Goal: Transaction & Acquisition: Purchase product/service

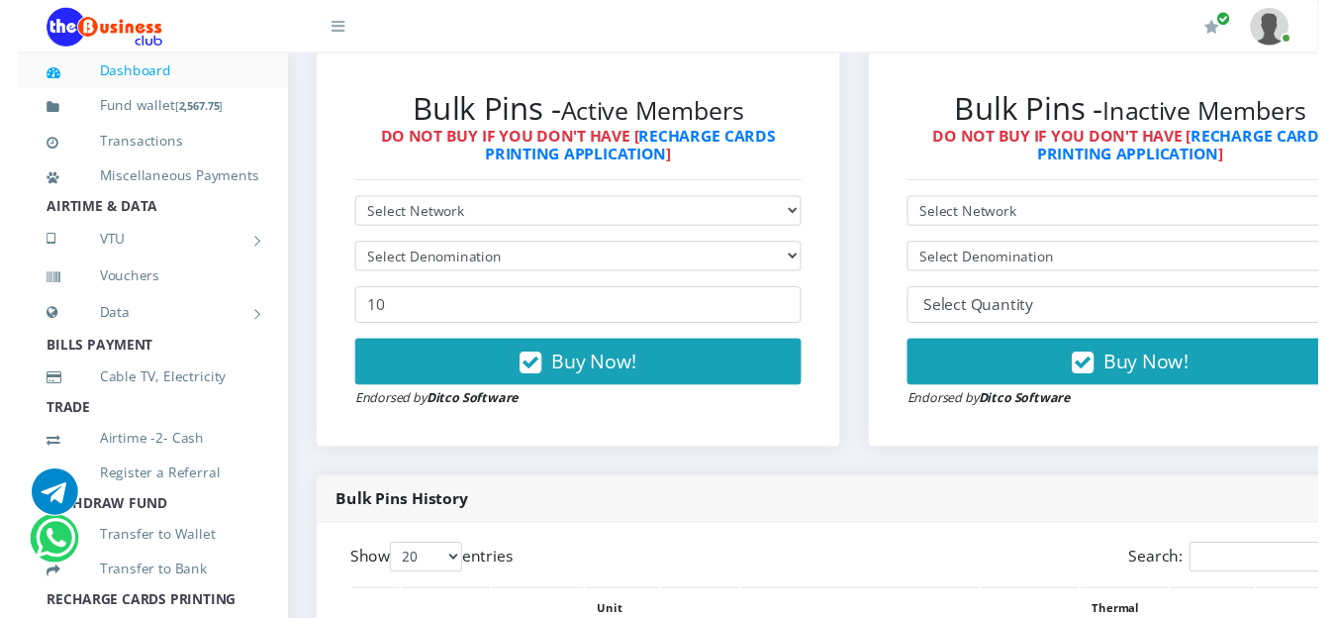
scroll to position [560, 0]
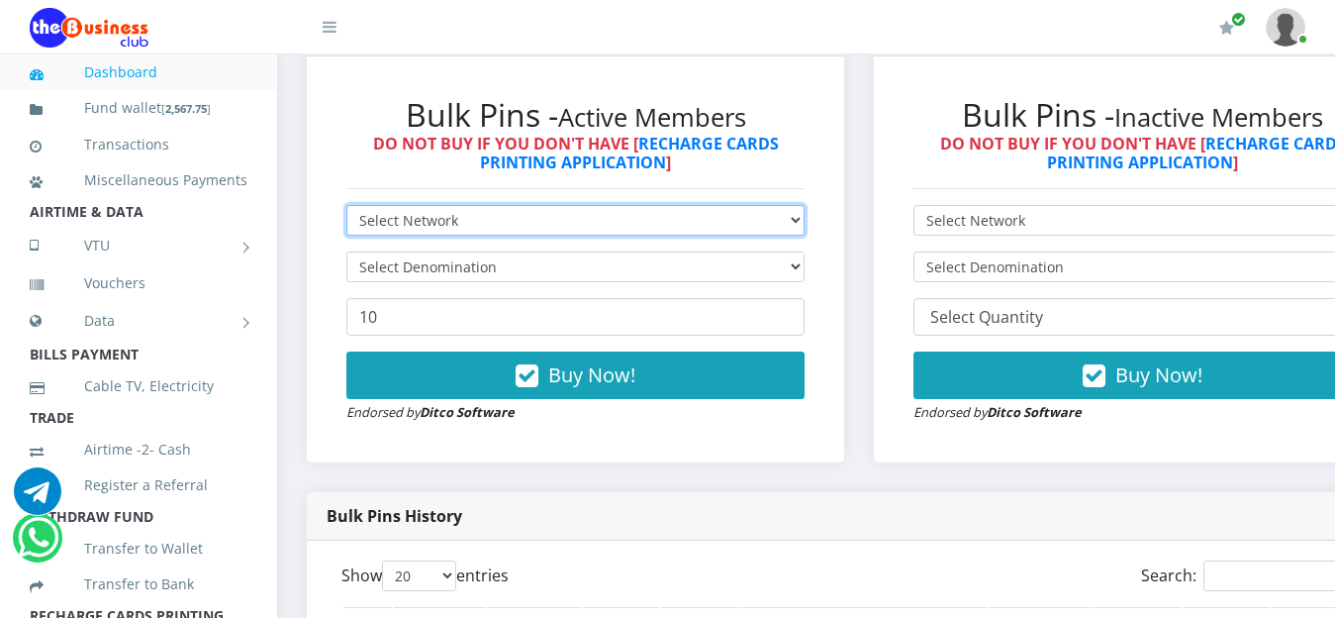
click at [805, 221] on select "Select Network MTN Globacom 9Mobile Airtel" at bounding box center [575, 220] width 458 height 31
select select "MTN"
click at [346, 209] on select "Select Network MTN Globacom 9Mobile Airtel" at bounding box center [575, 220] width 458 height 31
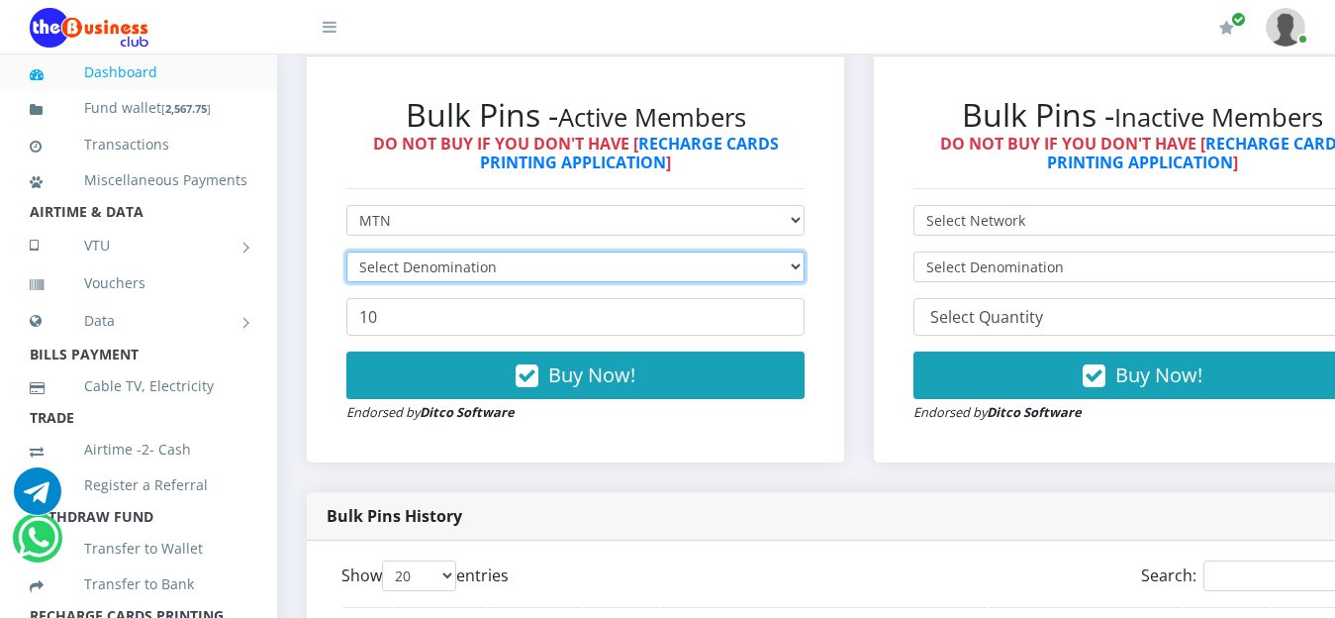
click at [803, 260] on select "Select Denomination" at bounding box center [575, 266] width 458 height 31
select select "193.98-200"
click at [346, 255] on select "Select Denomination MTN NGN100 - ₦96.99 MTN NGN200 - ₦193.98 MTN NGN400 - ₦387.…" at bounding box center [575, 266] width 458 height 31
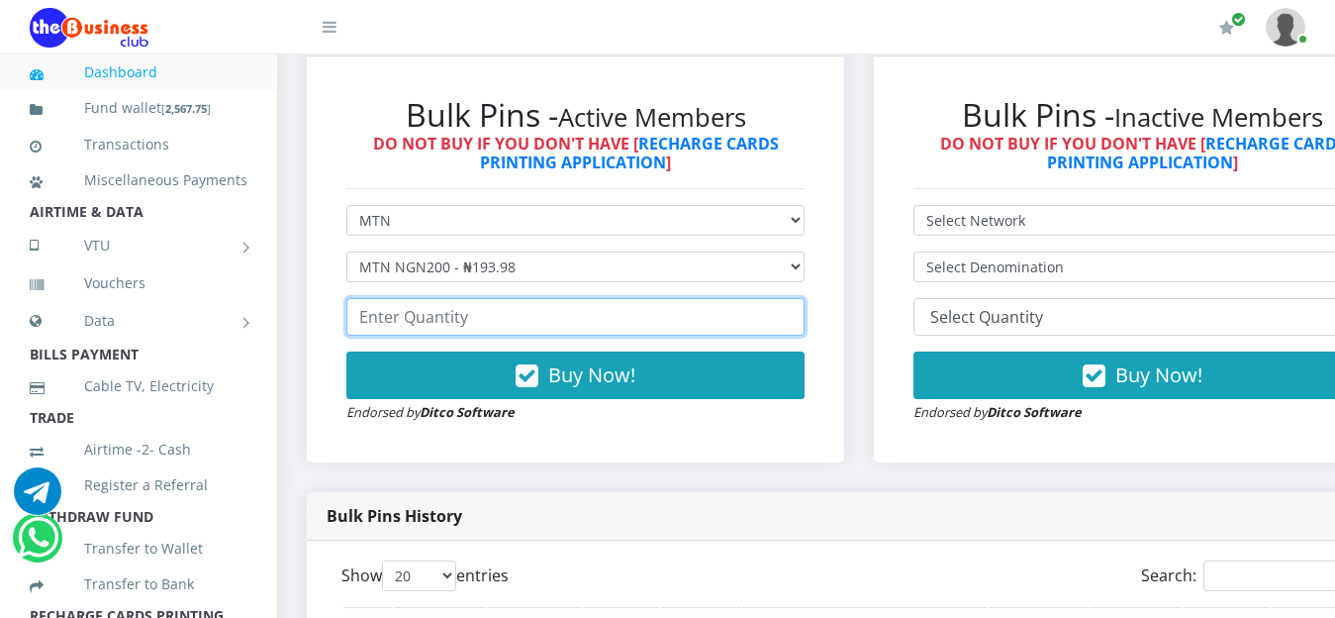
click at [503, 318] on input "number" at bounding box center [575, 317] width 458 height 38
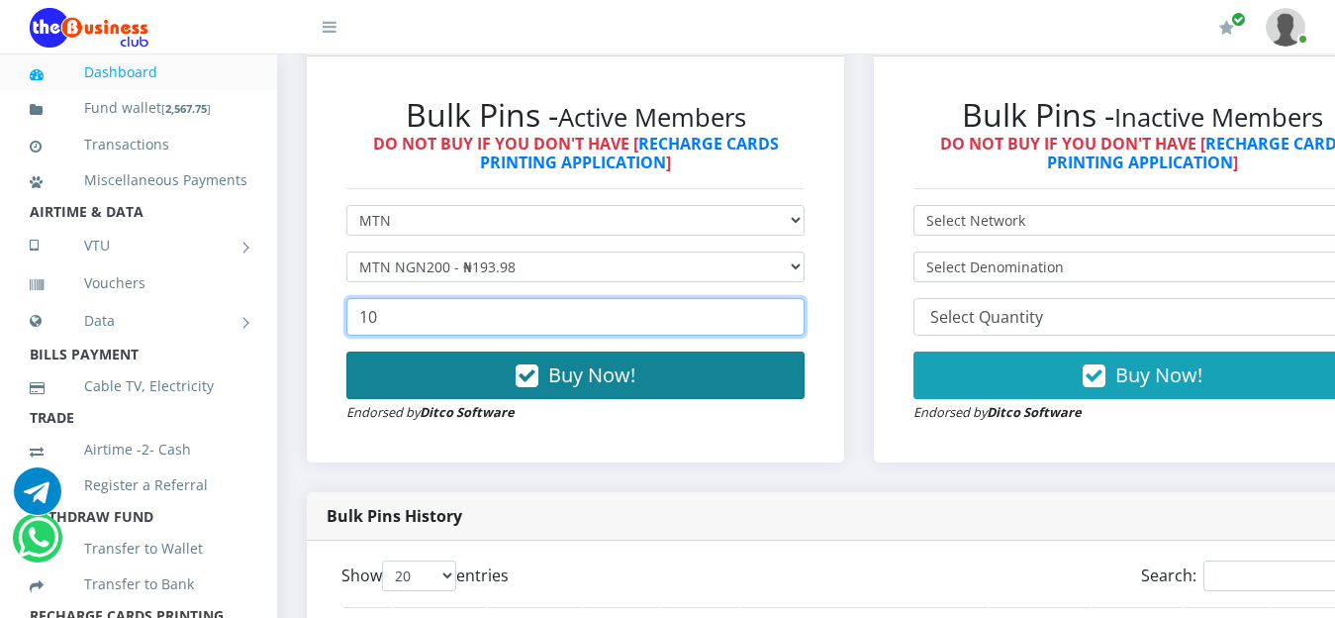
type input "10"
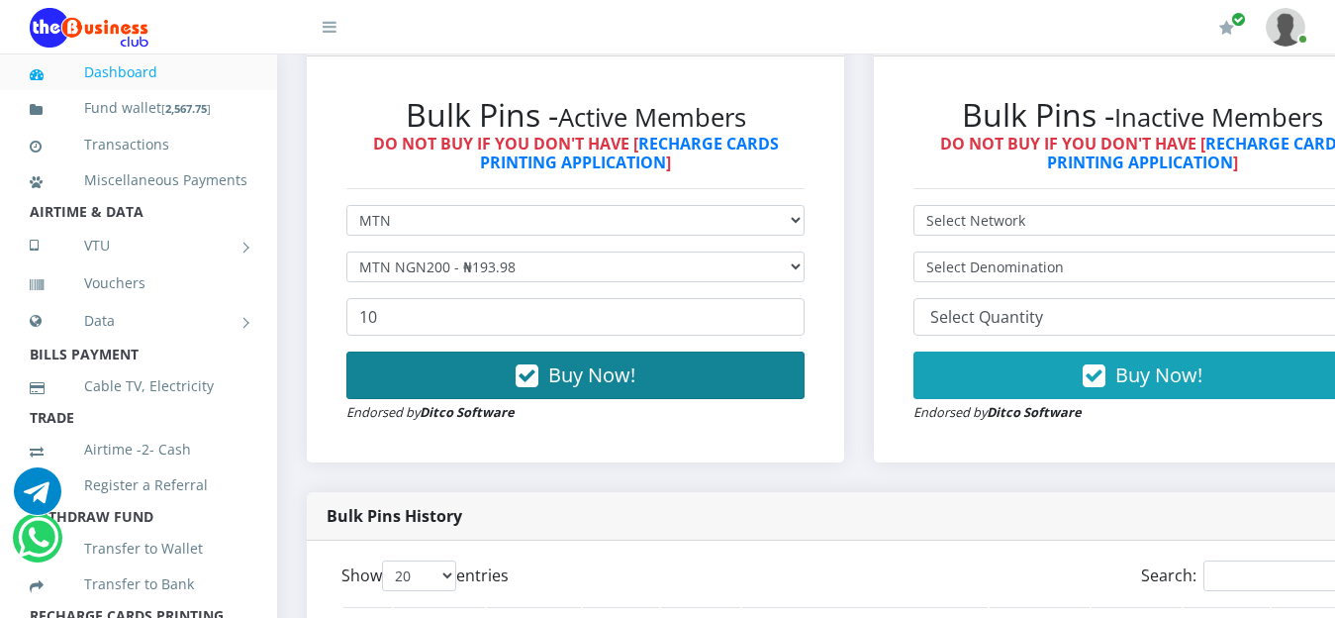
click at [610, 387] on span "Buy Now!" at bounding box center [591, 374] width 87 height 27
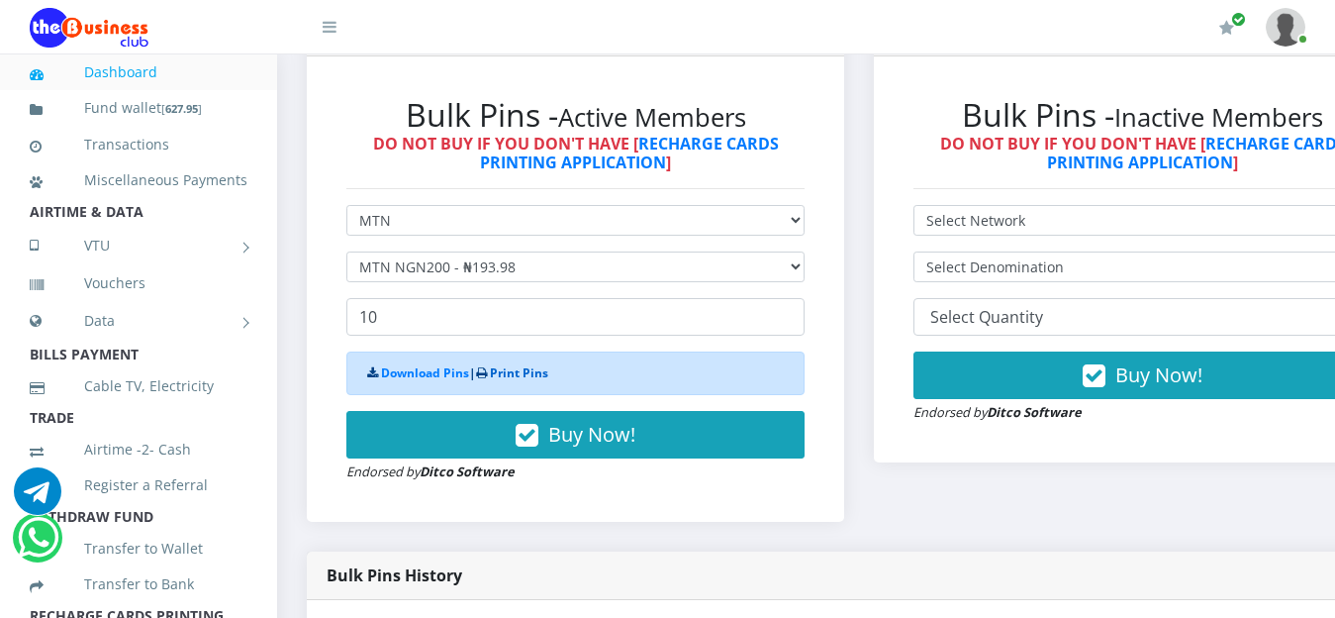
click at [520, 379] on link "Print Pins" at bounding box center [519, 372] width 58 height 17
